Goal: Information Seeking & Learning: Compare options

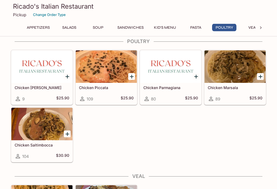
scroll to position [874, 0]
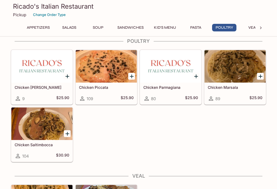
click at [247, 60] on div at bounding box center [235, 66] width 61 height 33
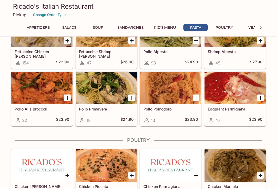
scroll to position [775, 0]
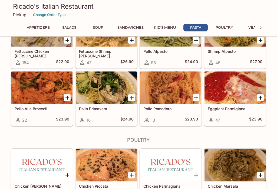
click at [180, 87] on div at bounding box center [170, 88] width 61 height 33
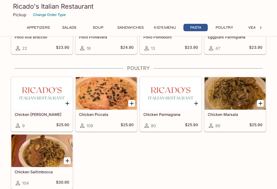
scroll to position [847, 0]
click at [106, 93] on div at bounding box center [106, 93] width 61 height 33
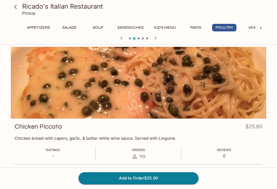
click at [14, 8] on icon at bounding box center [15, 6] width 9 height 9
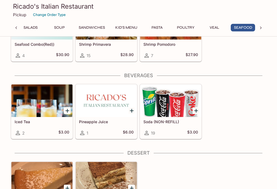
scroll to position [1258, 0]
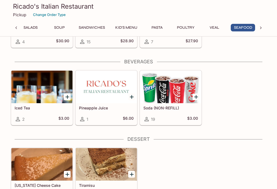
click at [120, 158] on div at bounding box center [106, 164] width 61 height 33
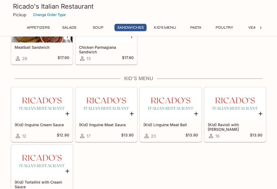
scroll to position [337, 0]
click at [174, 113] on div at bounding box center [170, 103] width 61 height 33
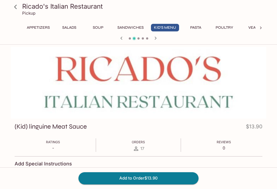
click at [16, 7] on icon at bounding box center [15, 6] width 9 height 9
